Goal: Task Accomplishment & Management: Complete application form

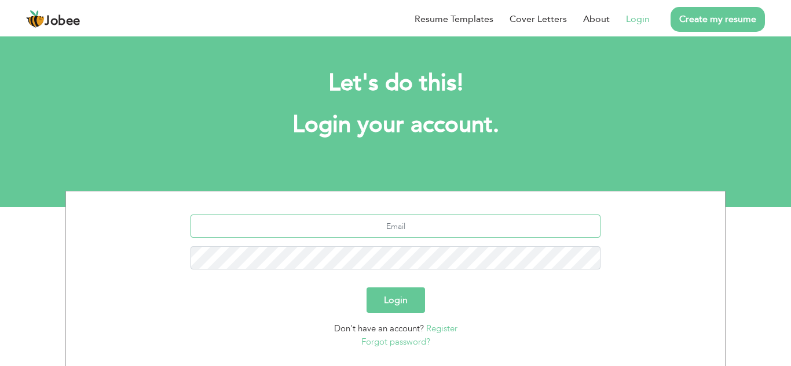
click at [401, 228] on input "text" at bounding box center [395, 226] width 410 height 23
type input "rai.irfan21@yahoo.com"
click at [406, 303] on button "Login" at bounding box center [395, 300] width 58 height 25
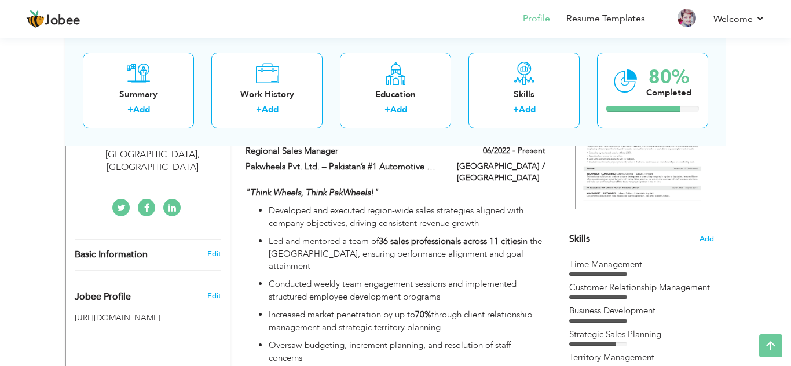
scroll to position [53, 0]
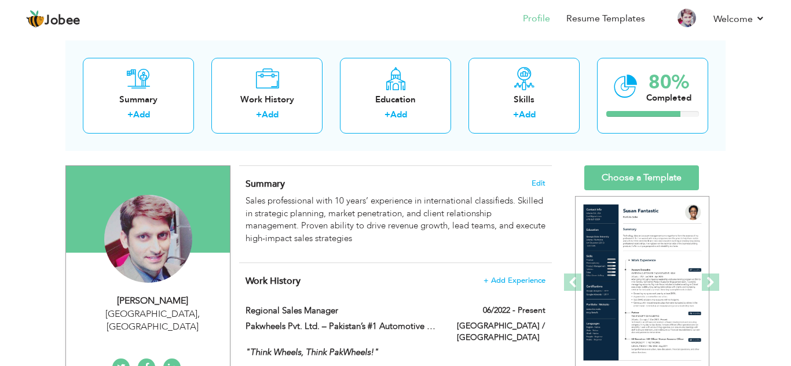
click at [161, 299] on div "[PERSON_NAME]" at bounding box center [152, 301] width 155 height 13
type input "[PERSON_NAME]"
type input "Shehzad"
type input "[PHONE_NUMBER]"
select select "number:178"
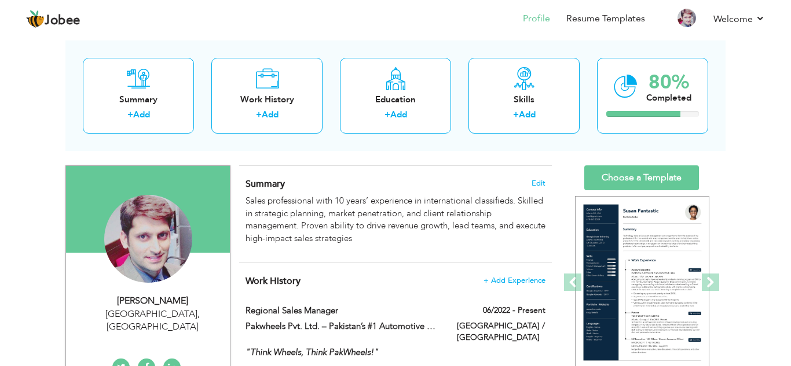
type input "[GEOGRAPHIC_DATA]"
select select "number:12"
type input "[URL][DOMAIN_NAME]"
type input "[URL][DOMAIN_NAME][PERSON_NAME]"
type input "[URL][DOMAIN_NAME]"
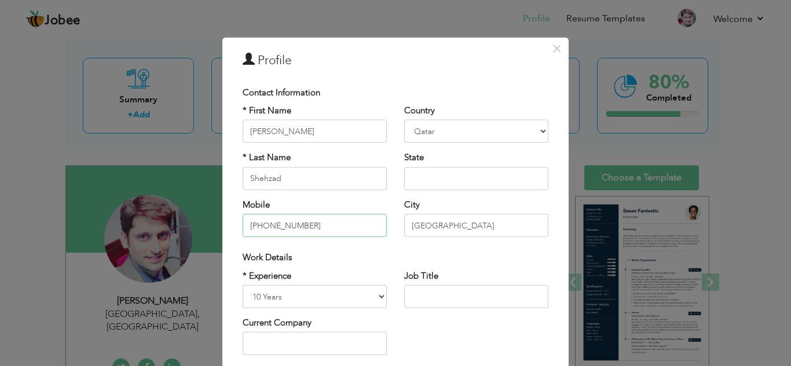
click at [312, 232] on input "[PHONE_NUMBER]" at bounding box center [315, 225] width 144 height 23
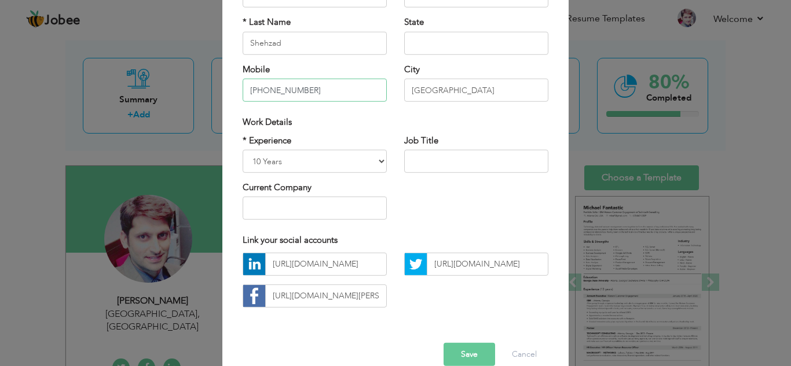
scroll to position [156, 0]
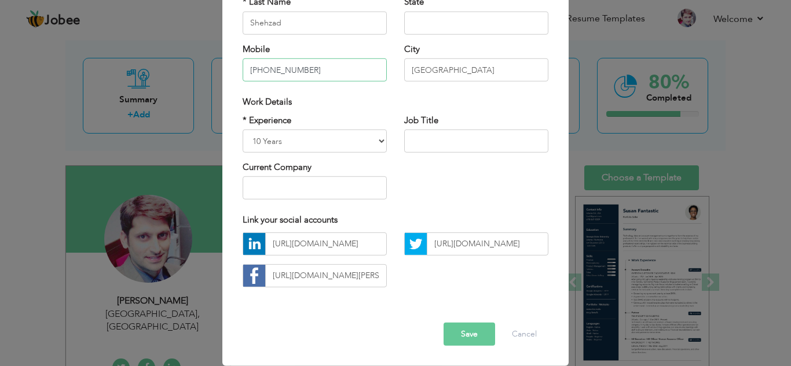
type input "[PHONE_NUMBER]"
click at [472, 330] on button "Save" at bounding box center [469, 334] width 52 height 23
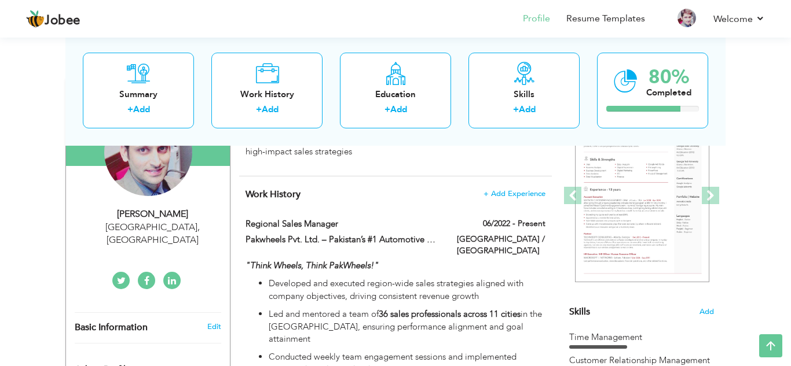
scroll to position [135, 0]
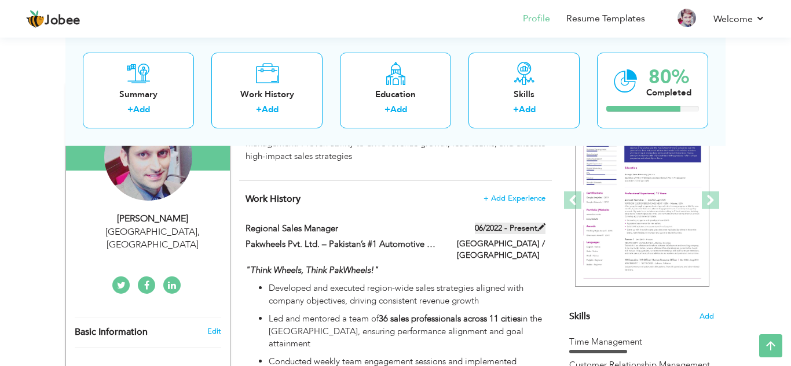
click at [529, 227] on label "06/2022 - Present" at bounding box center [510, 229] width 71 height 12
type input "Regional Sales Manager"
type input "Pakwheels Pvt. Ltd. – Pakistan’s #1 Automotive Platform |"
type input "06/2022"
type input "[GEOGRAPHIC_DATA] / [GEOGRAPHIC_DATA]"
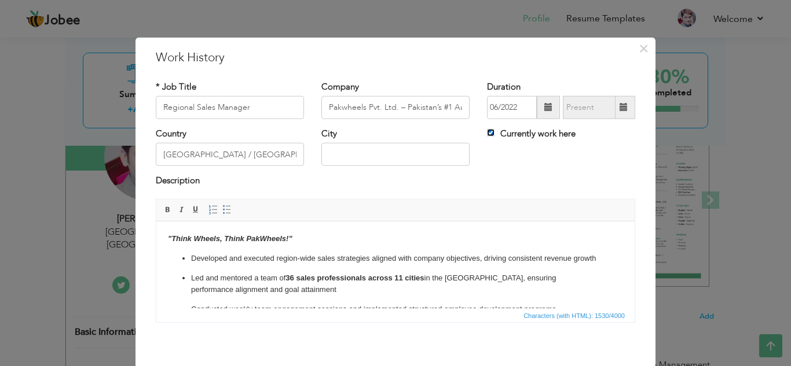
click at [494, 135] on input "Currently work here" at bounding box center [491, 133] width 8 height 8
checkbox input "false"
click at [622, 109] on span at bounding box center [623, 107] width 8 height 8
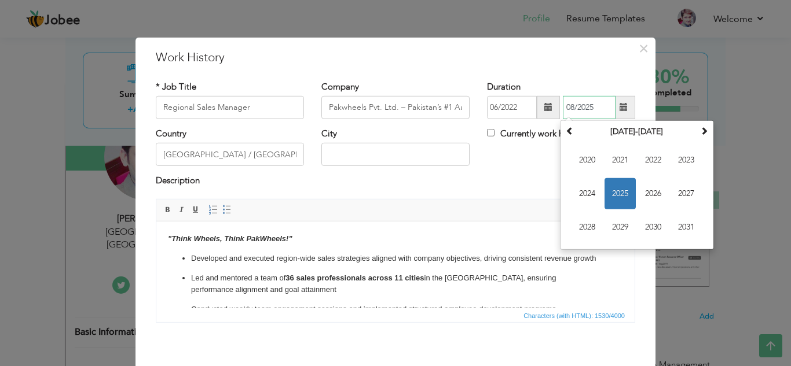
click at [622, 190] on span "2025" at bounding box center [619, 193] width 31 height 31
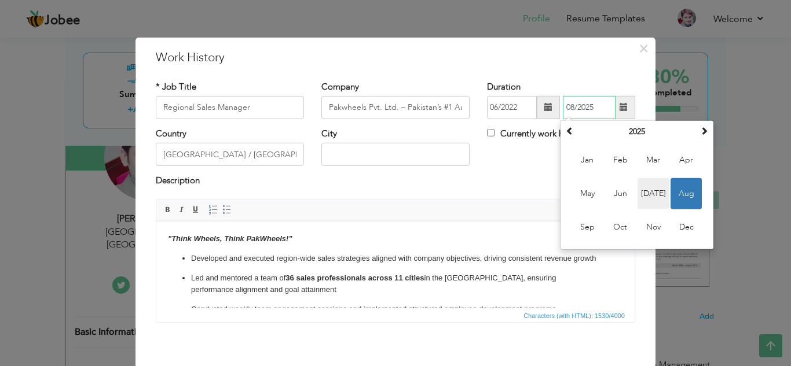
click at [659, 196] on span "[DATE]" at bounding box center [652, 193] width 31 height 31
type input "07/2025"
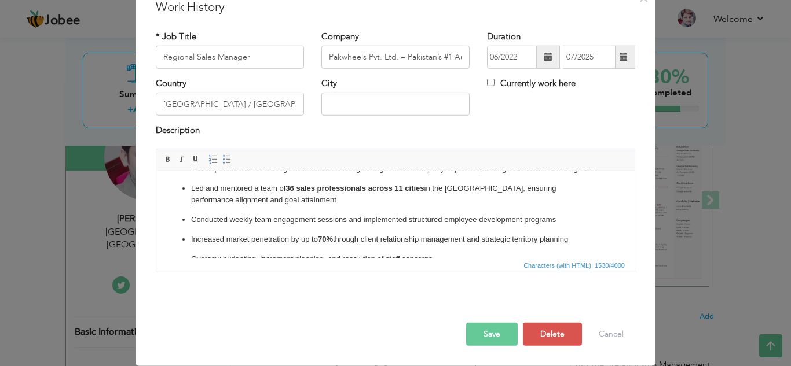
scroll to position [0, 0]
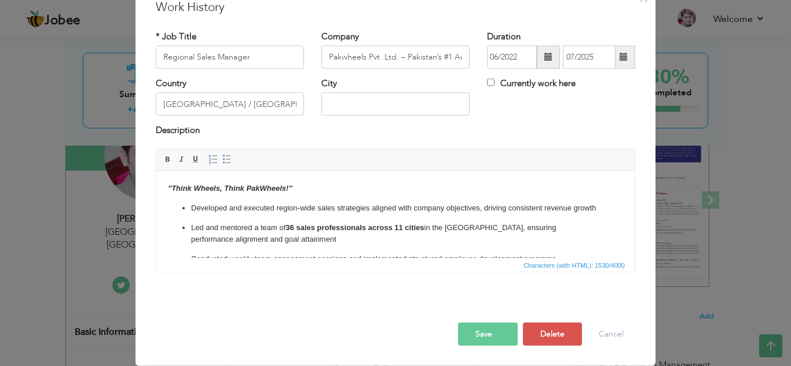
click at [500, 343] on button "Save" at bounding box center [488, 334] width 60 height 23
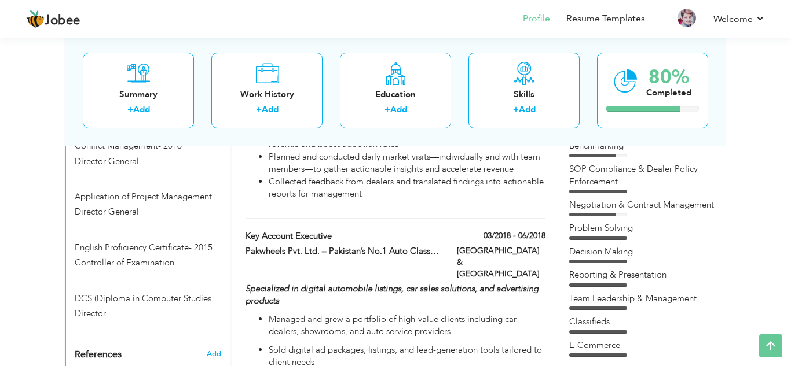
scroll to position [781, 0]
click at [457, 244] on div "[GEOGRAPHIC_DATA] & [GEOGRAPHIC_DATA]" at bounding box center [501, 263] width 106 height 38
type input "Key Account Executive"
type input "Pakwheels Pvt. Ltd. – Pakistan’s No.1 Auto Classified Platform |"
type input "03/2018"
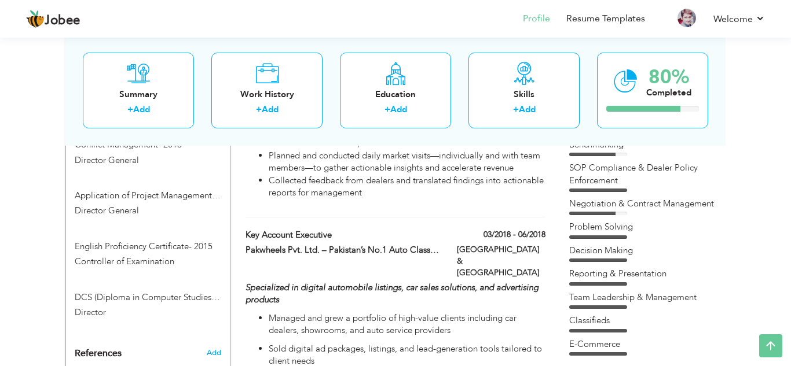
type input "06/2018"
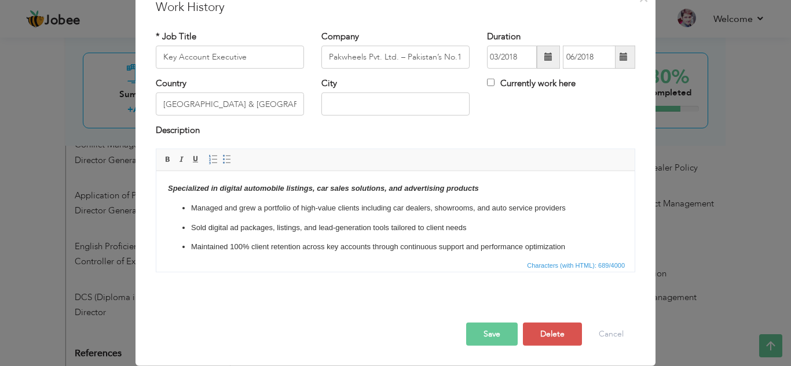
scroll to position [0, 0]
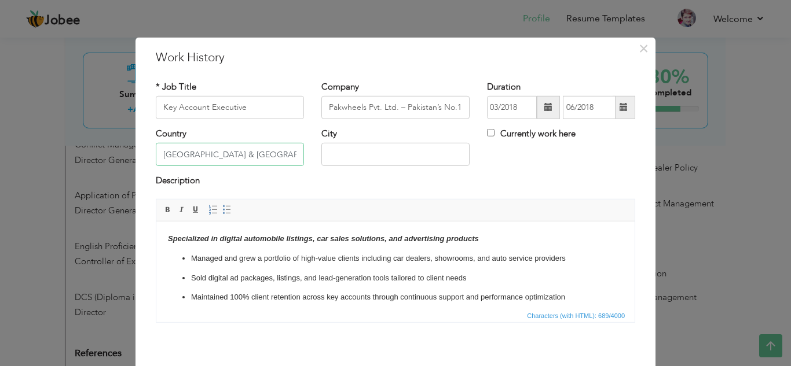
click at [226, 156] on input "[GEOGRAPHIC_DATA] & [GEOGRAPHIC_DATA]" at bounding box center [230, 154] width 148 height 23
type input "[GEOGRAPHIC_DATA]"
click at [389, 178] on div "Description" at bounding box center [395, 182] width 479 height 15
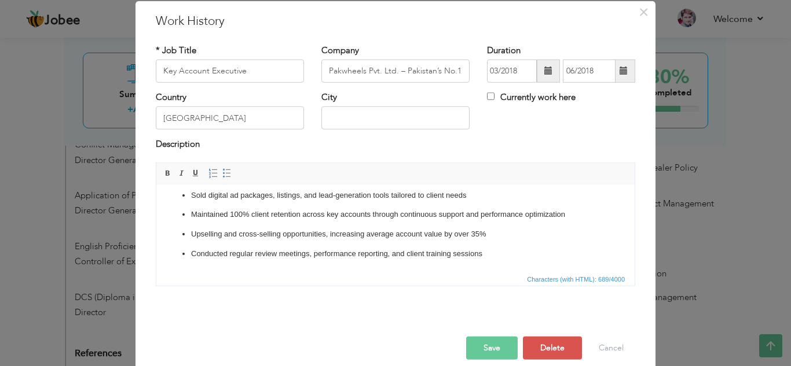
scroll to position [52, 0]
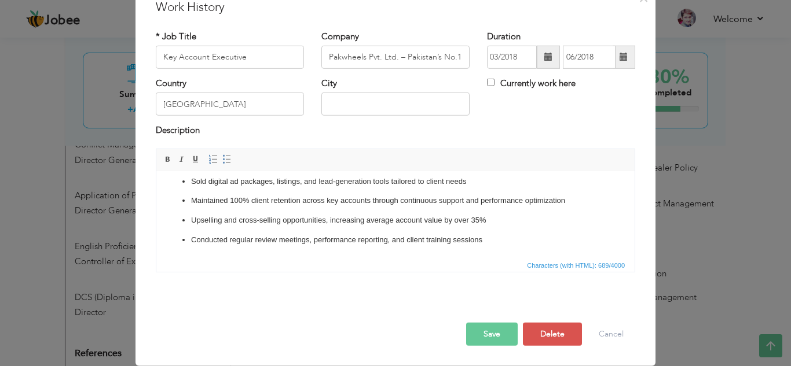
click at [501, 339] on button "Save" at bounding box center [492, 334] width 52 height 23
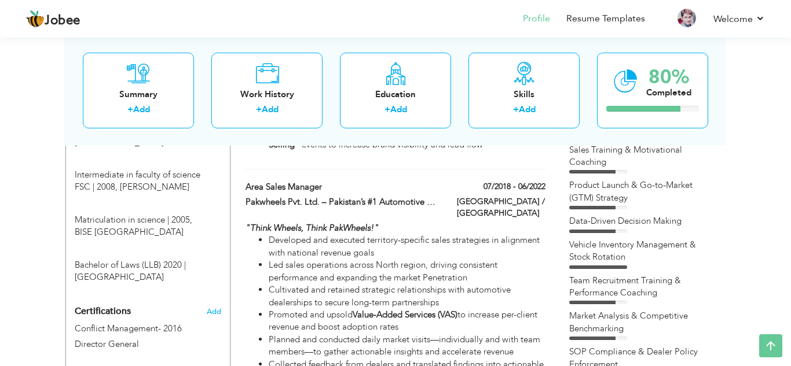
scroll to position [596, 0]
click at [669, 256] on div "Vehicle Inventory Management & Stock Rotation" at bounding box center [641, 252] width 145 height 25
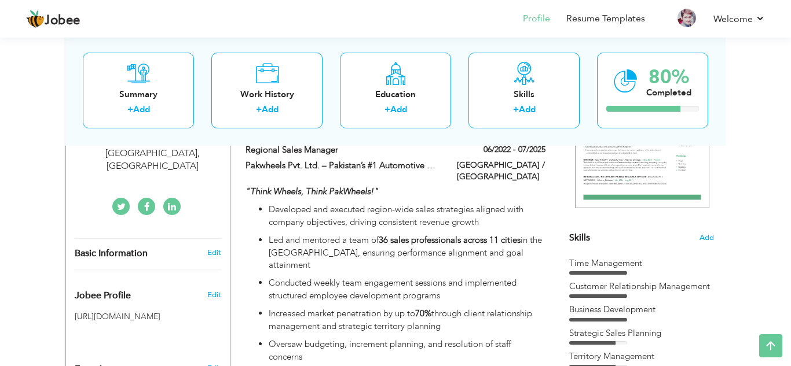
scroll to position [198, 0]
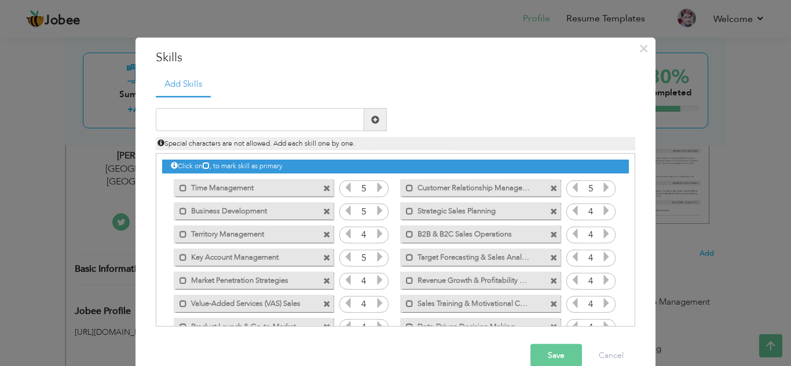
click at [210, 166] on icon at bounding box center [206, 165] width 7 height 7
click at [208, 166] on icon at bounding box center [206, 165] width 7 height 7
click at [175, 168] on icon at bounding box center [174, 165] width 7 height 7
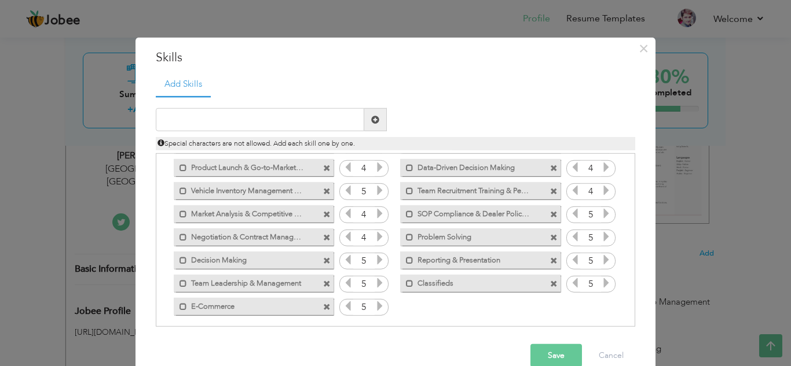
scroll to position [165, 0]
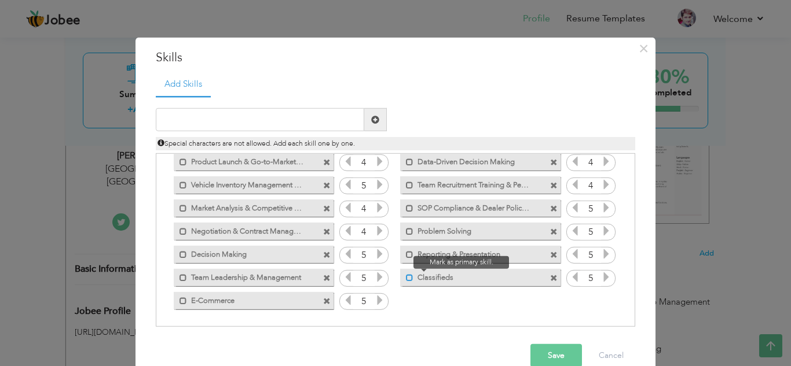
click at [407, 279] on span at bounding box center [410, 278] width 8 height 8
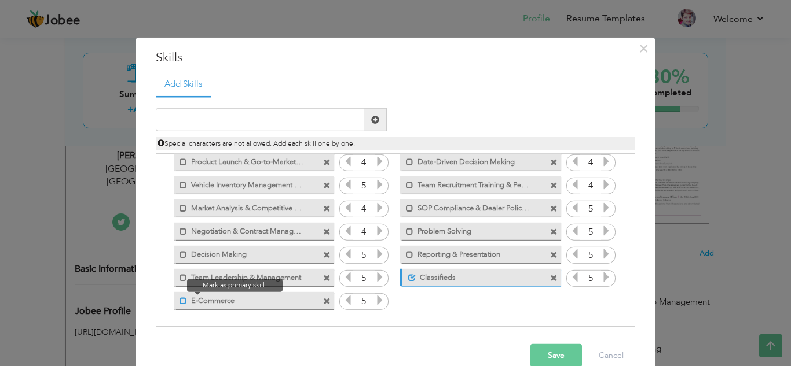
click at [182, 302] on span at bounding box center [183, 301] width 8 height 8
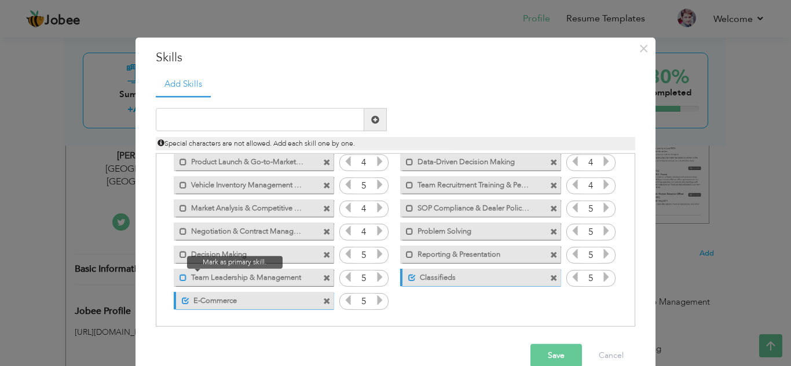
click at [180, 279] on span at bounding box center [183, 278] width 8 height 8
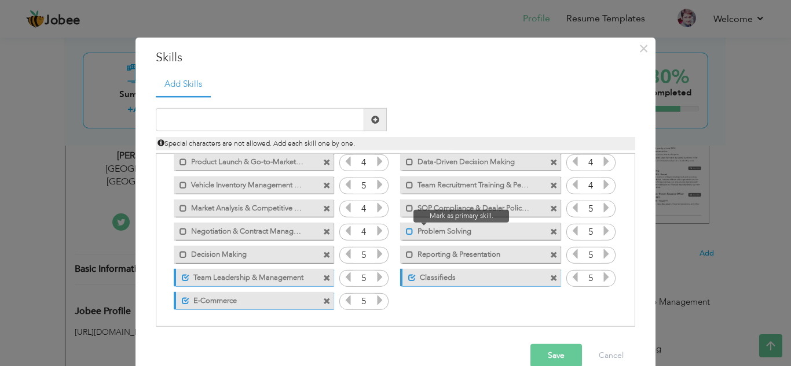
click at [408, 232] on span at bounding box center [410, 231] width 8 height 8
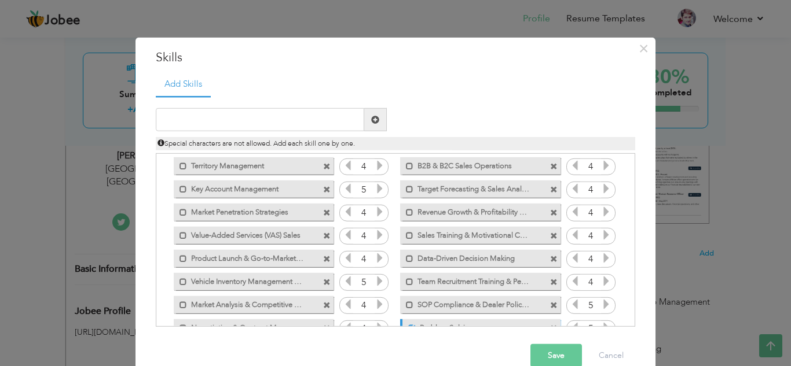
scroll to position [67, 0]
click at [181, 192] on span at bounding box center [183, 190] width 8 height 8
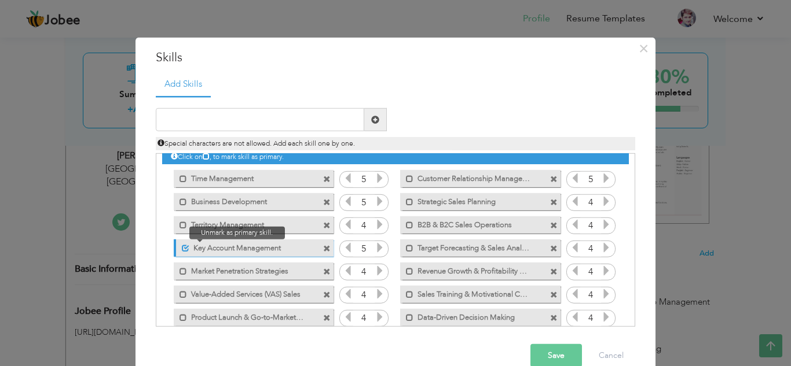
scroll to position [6, 0]
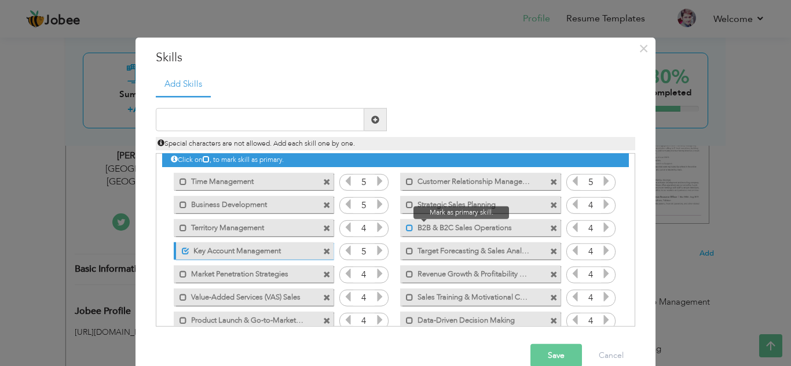
click at [406, 229] on span at bounding box center [410, 228] width 8 height 8
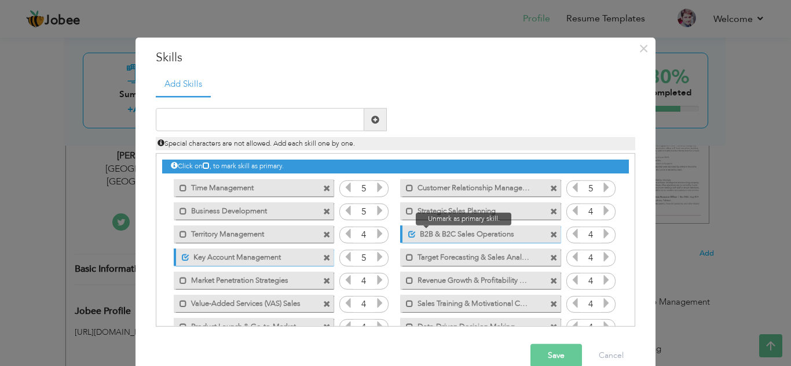
scroll to position [1, 0]
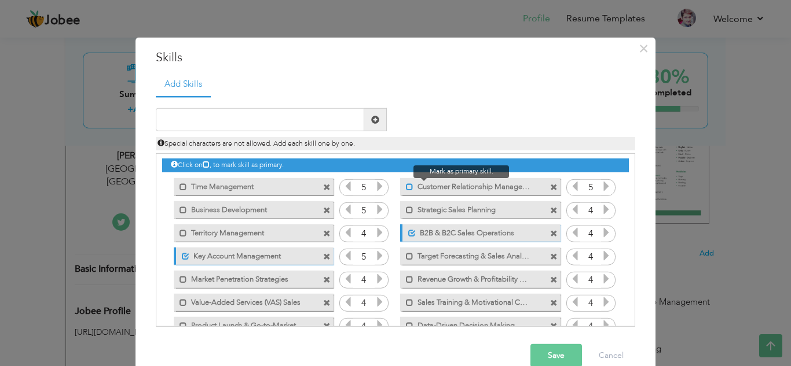
click at [406, 186] on span at bounding box center [410, 187] width 8 height 8
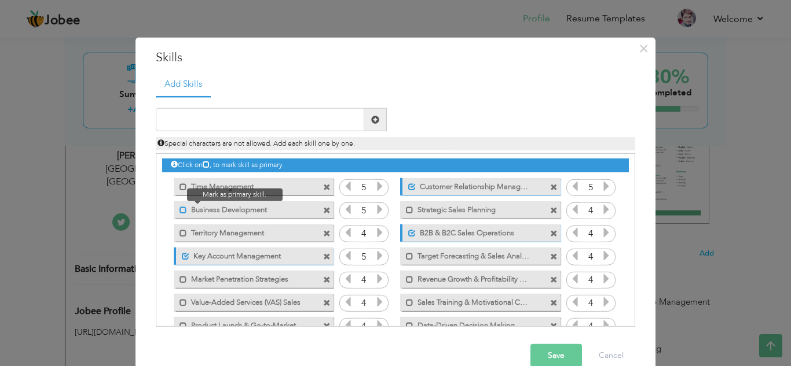
click at [184, 211] on span at bounding box center [183, 210] width 8 height 8
click at [543, 354] on button "Save" at bounding box center [556, 355] width 52 height 23
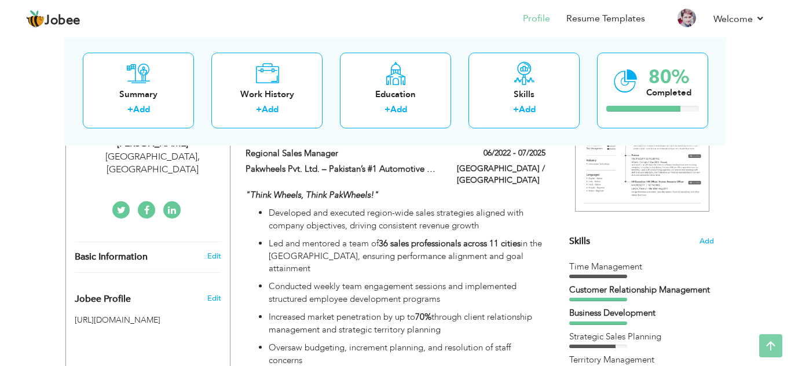
scroll to position [0, 0]
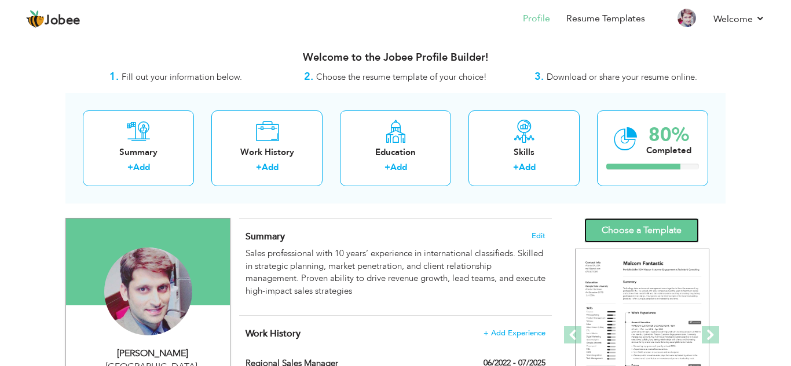
click at [652, 232] on link "Choose a Template" at bounding box center [641, 230] width 115 height 25
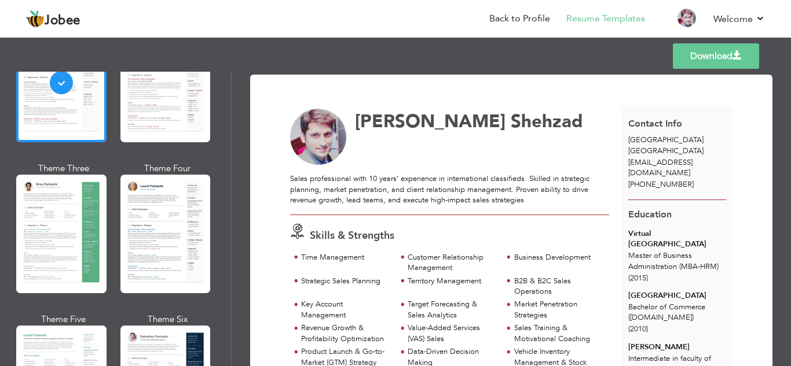
scroll to position [134, 0]
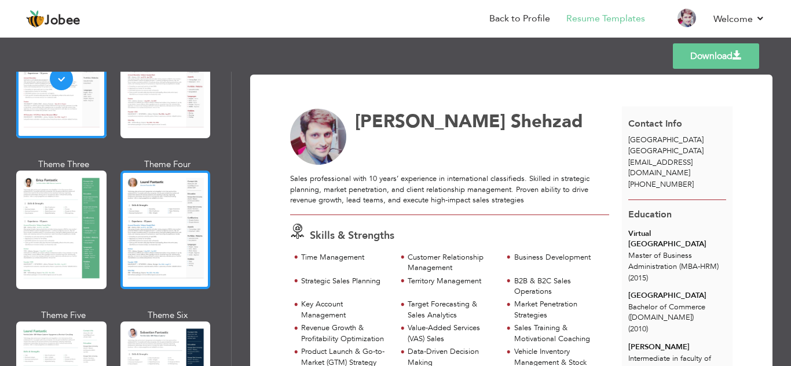
click at [175, 193] on div at bounding box center [165, 230] width 90 height 119
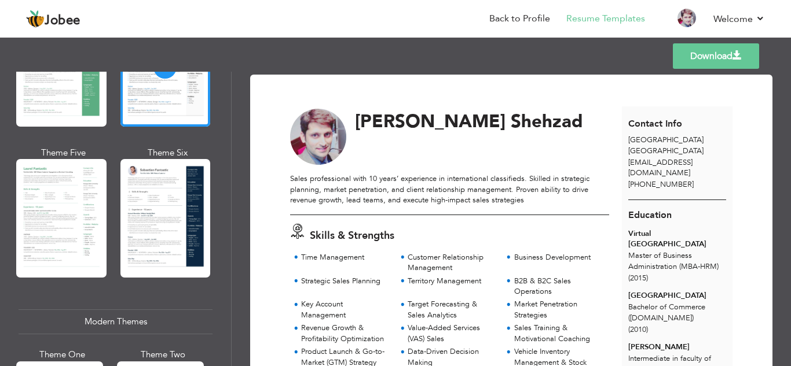
scroll to position [306, 0]
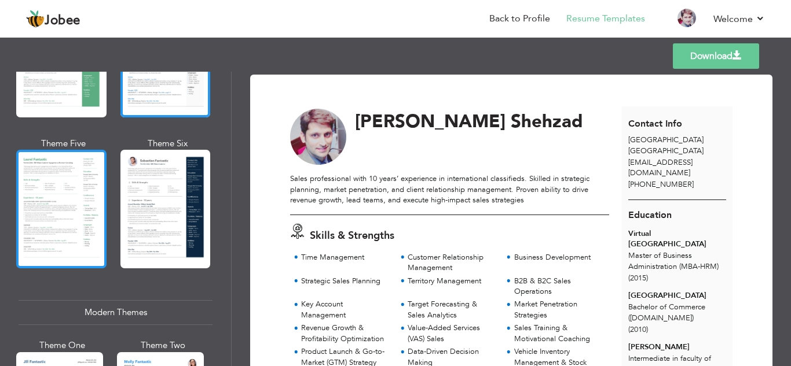
click at [91, 172] on div at bounding box center [61, 209] width 90 height 119
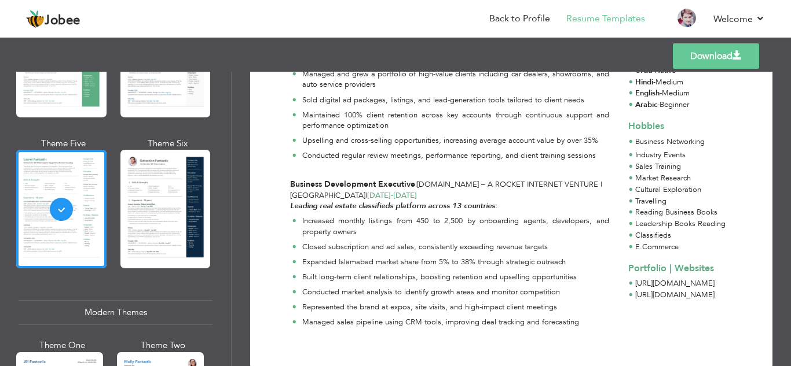
scroll to position [949, 0]
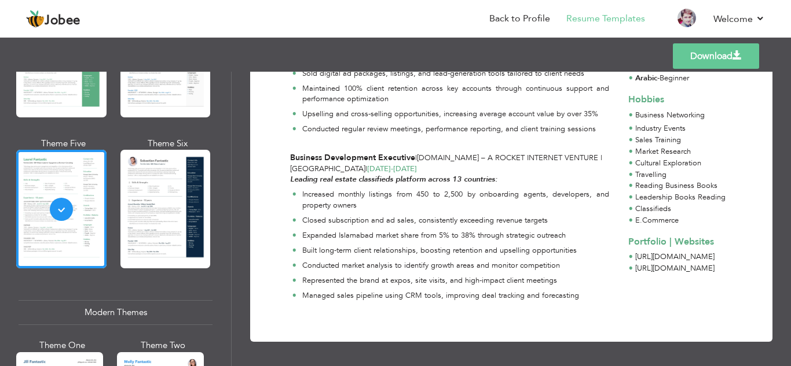
click at [719, 46] on link "Download" at bounding box center [716, 55] width 86 height 25
